Goal: Task Accomplishment & Management: Manage account settings

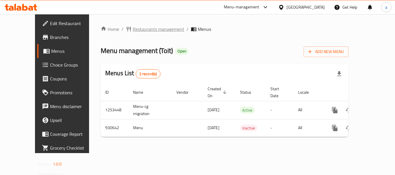
click at [133, 28] on span "Restaurants management" at bounding box center [158, 29] width 51 height 7
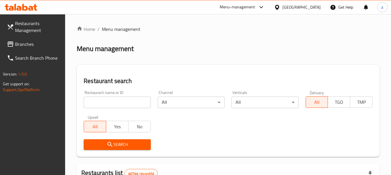
click at [20, 45] on span "Branches" at bounding box center [38, 44] width 46 height 7
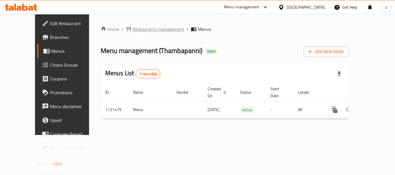
click at [134, 30] on span "Restaurants management" at bounding box center [158, 29] width 51 height 7
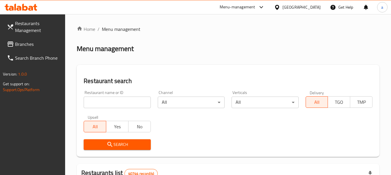
click at [20, 38] on link "Branches" at bounding box center [33, 44] width 63 height 14
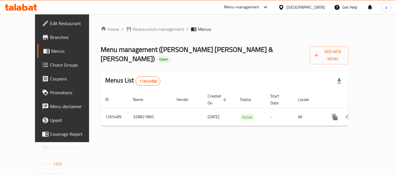
click at [314, 7] on div "Bahrain" at bounding box center [305, 7] width 38 height 6
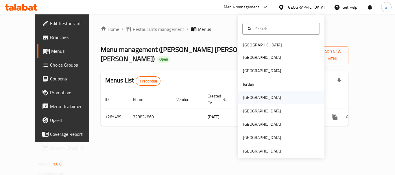
click at [250, 97] on div "[GEOGRAPHIC_DATA]" at bounding box center [262, 98] width 38 height 6
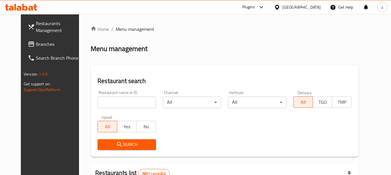
click at [38, 43] on span "Branches" at bounding box center [59, 44] width 46 height 7
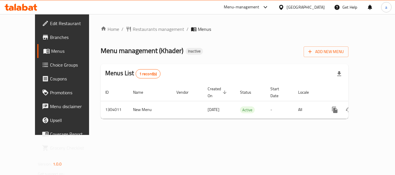
click at [309, 3] on div "Kuwait" at bounding box center [301, 7] width 56 height 14
click at [133, 28] on span "Restaurants management" at bounding box center [158, 29] width 51 height 7
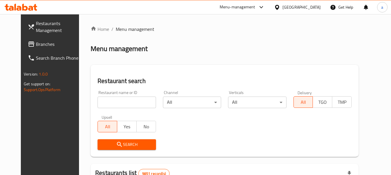
click at [44, 44] on span "Branches" at bounding box center [59, 44] width 46 height 7
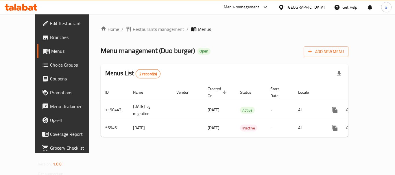
click at [284, 7] on icon at bounding box center [281, 7] width 6 height 6
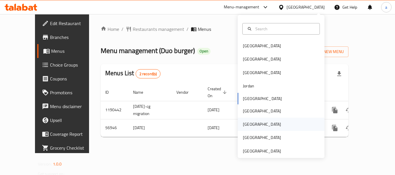
click at [255, 123] on div "[GEOGRAPHIC_DATA]" at bounding box center [281, 124] width 87 height 13
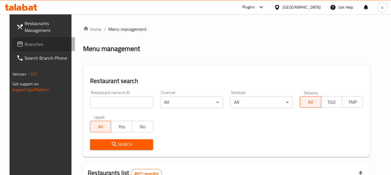
click at [49, 46] on span "Branches" at bounding box center [48, 44] width 46 height 7
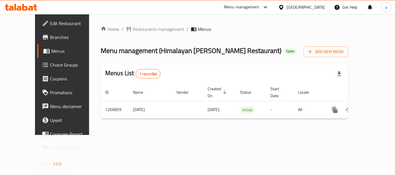
click at [283, 6] on icon at bounding box center [281, 7] width 4 height 5
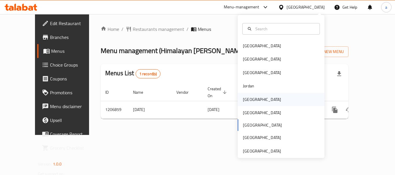
click at [250, 99] on div "[GEOGRAPHIC_DATA]" at bounding box center [262, 100] width 38 height 6
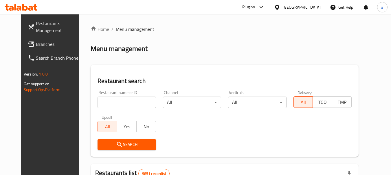
click at [36, 45] on span "Branches" at bounding box center [59, 44] width 46 height 7
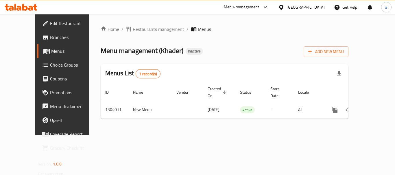
click at [50, 63] on span "Choice Groups" at bounding box center [73, 65] width 46 height 7
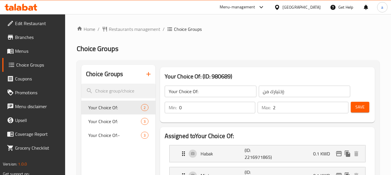
click at [112, 134] on span "Your Choice Of:-" at bounding box center [114, 135] width 53 height 7
type input "Your Choice Of:-"
type input "إختيارك من:-"
type input "3"
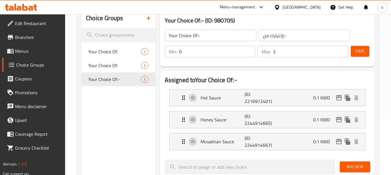
scroll to position [58, 0]
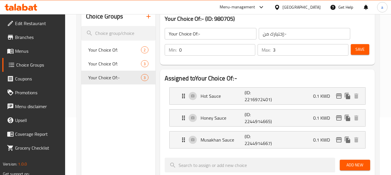
click at [309, 11] on div "[GEOGRAPHIC_DATA]" at bounding box center [297, 7] width 56 height 14
click at [280, 7] on icon at bounding box center [277, 7] width 6 height 6
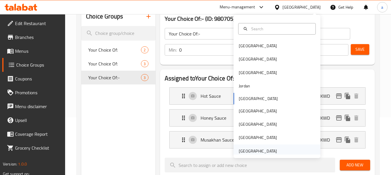
click at [257, 152] on div "[GEOGRAPHIC_DATA]" at bounding box center [257, 151] width 38 height 6
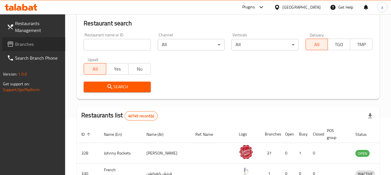
click at [23, 45] on span "Branches" at bounding box center [38, 44] width 46 height 7
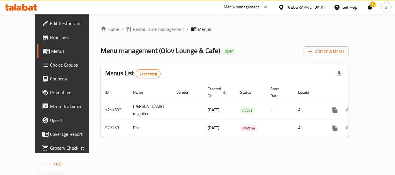
click at [309, 6] on div "[GEOGRAPHIC_DATA]" at bounding box center [305, 7] width 38 height 6
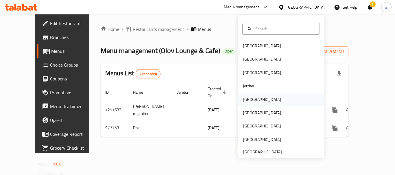
click at [251, 101] on div "[GEOGRAPHIC_DATA]" at bounding box center [261, 99] width 47 height 13
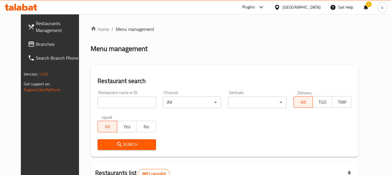
click at [36, 43] on span "Branches" at bounding box center [59, 44] width 46 height 7
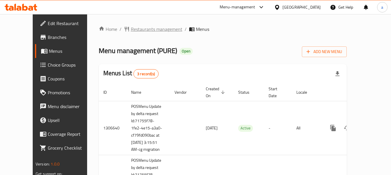
click at [133, 29] on span "Restaurants management" at bounding box center [156, 29] width 51 height 7
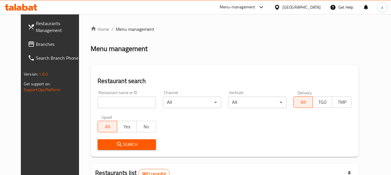
click at [117, 104] on input "search" at bounding box center [126, 103] width 58 height 12
paste input "701631"
type input "701631"
click at [116, 146] on icon "submit" at bounding box center [119, 144] width 7 height 7
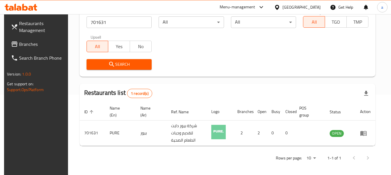
scroll to position [82, 0]
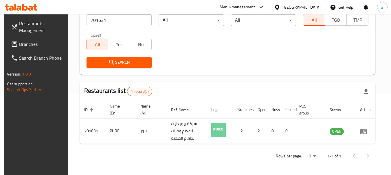
click at [234, 159] on div "Rows per page: 10 1-1 of 1" at bounding box center [226, 156] width 295 height 15
click at [249, 155] on div "Rows per page: 10 1-1 of 1" at bounding box center [226, 156] width 295 height 15
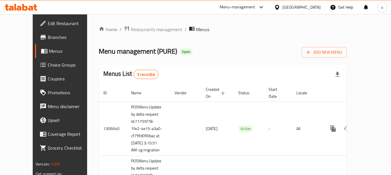
click at [309, 7] on div "[GEOGRAPHIC_DATA]" at bounding box center [301, 7] width 38 height 6
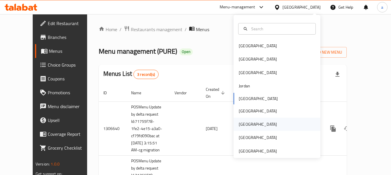
click at [238, 123] on div "[GEOGRAPHIC_DATA]" at bounding box center [257, 124] width 38 height 6
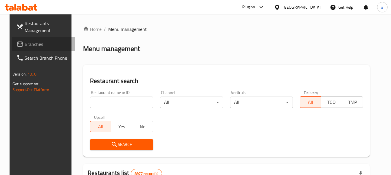
click at [25, 44] on span "Branches" at bounding box center [48, 44] width 46 height 7
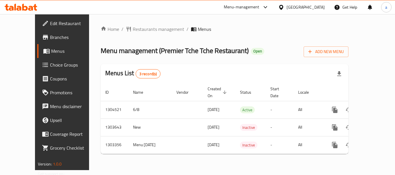
click at [320, 8] on div "[GEOGRAPHIC_DATA]" at bounding box center [305, 7] width 38 height 6
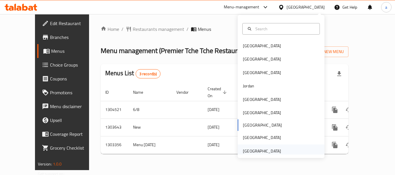
click at [270, 153] on div "[GEOGRAPHIC_DATA]" at bounding box center [262, 151] width 38 height 6
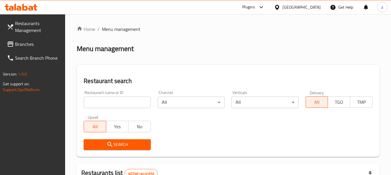
click at [33, 39] on link "Branches" at bounding box center [33, 44] width 63 height 14
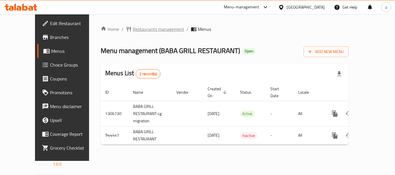
click at [133, 27] on span "Restaurants management" at bounding box center [158, 29] width 51 height 7
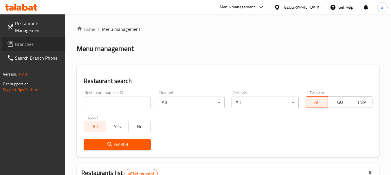
click at [25, 42] on span "Branches" at bounding box center [38, 44] width 46 height 7
